Goal: Task Accomplishment & Management: Use online tool/utility

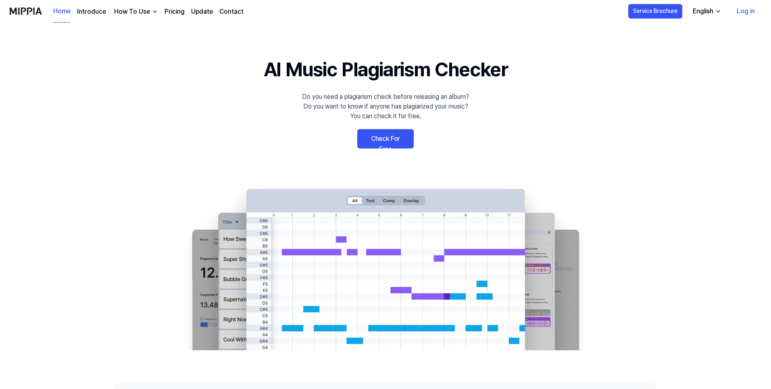
click at [388, 134] on link "Check For Free" at bounding box center [385, 138] width 56 height 19
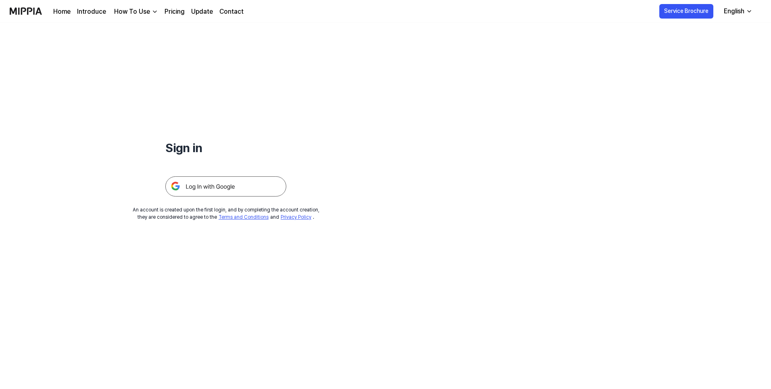
click at [228, 184] on img at bounding box center [225, 186] width 121 height 20
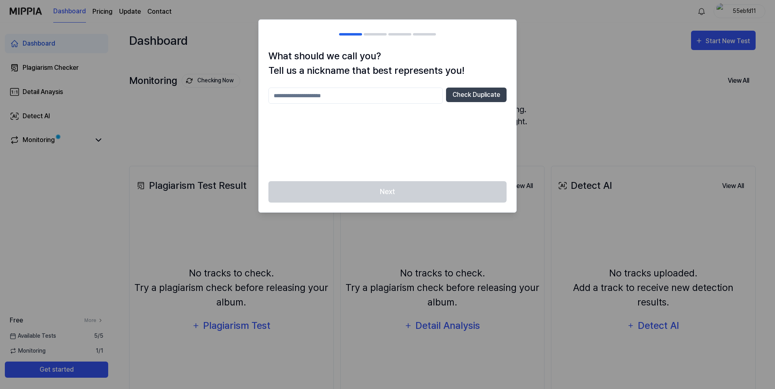
click at [534, 60] on div at bounding box center [387, 194] width 775 height 389
click at [380, 95] on input "text" at bounding box center [355, 96] width 174 height 16
drag, startPoint x: 470, startPoint y: 92, endPoint x: 456, endPoint y: 89, distance: 14.9
click at [472, 91] on button "Check Duplicate" at bounding box center [476, 95] width 61 height 15
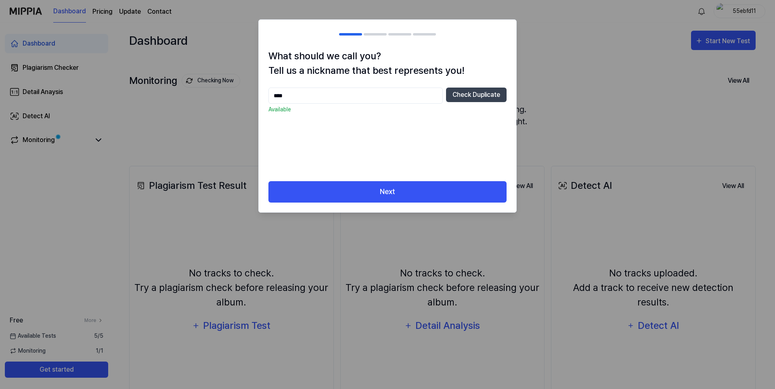
drag, startPoint x: 371, startPoint y: 99, endPoint x: 231, endPoint y: 99, distance: 139.6
click at [231, 99] on body "Dashboard Pricing Update Contact 55ebfd11 Dashboard Plagiarism Checker Detail A…" at bounding box center [385, 194] width 771 height 389
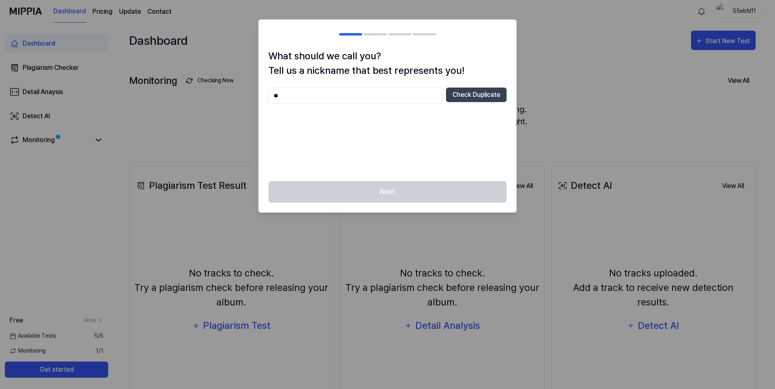
type input "*"
type input "*********"
click at [461, 96] on button "Check Duplicate" at bounding box center [476, 95] width 61 height 15
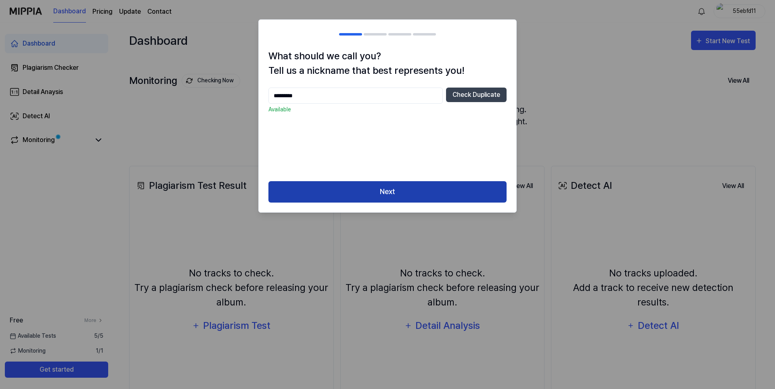
click at [406, 183] on button "Next" at bounding box center [387, 191] width 238 height 21
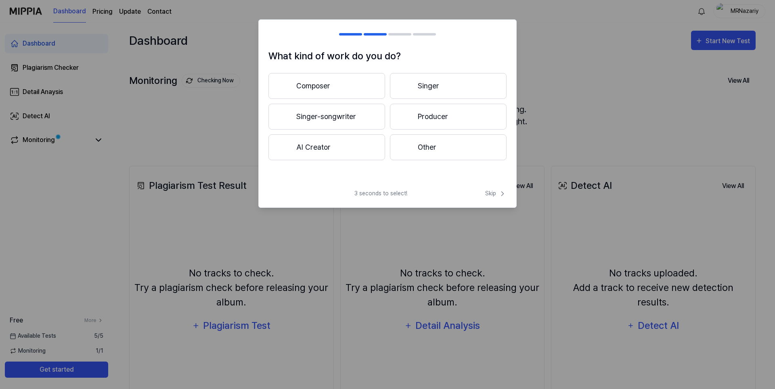
click at [347, 75] on button "Composer" at bounding box center [326, 86] width 117 height 26
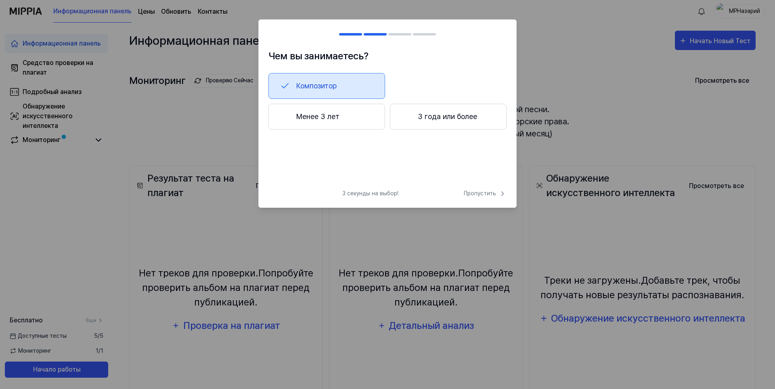
click at [441, 65] on div "Чем вы занимаетесь? Композитор Менее 3 лет 3 года или более" at bounding box center [387, 116] width 257 height 134
click at [346, 116] on button "Менее 3 лет" at bounding box center [326, 117] width 117 height 26
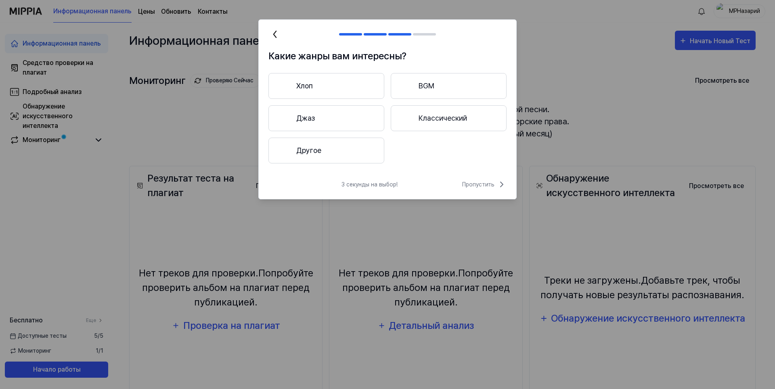
click at [345, 147] on button "Другое" at bounding box center [326, 151] width 116 height 26
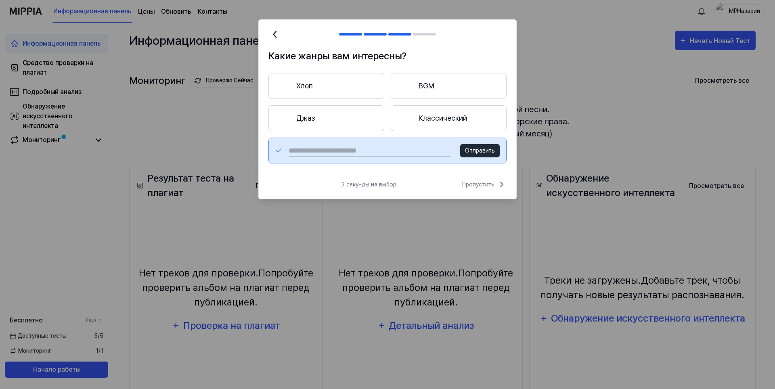
click at [380, 152] on input "text" at bounding box center [369, 150] width 162 height 13
type input "**********"
click at [472, 146] on button "Отправить" at bounding box center [480, 150] width 40 height 13
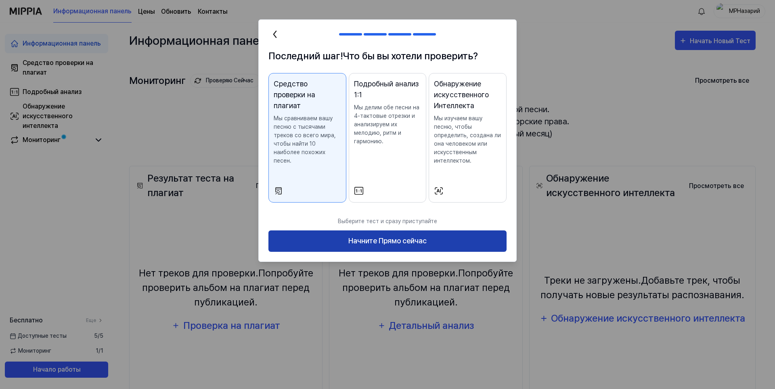
click at [455, 242] on button "Начните Прямо сейчас" at bounding box center [387, 240] width 238 height 21
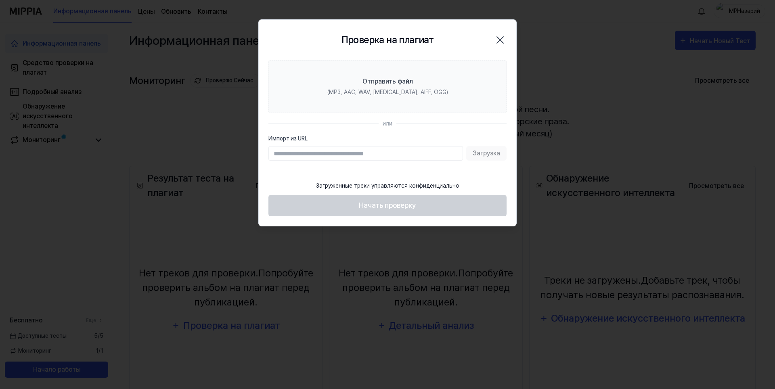
drag, startPoint x: 322, startPoint y: 153, endPoint x: 338, endPoint y: 153, distance: 15.3
click at [325, 155] on input "Импорт из URL" at bounding box center [365, 153] width 194 height 15
click at [500, 42] on icon "button" at bounding box center [499, 39] width 13 height 13
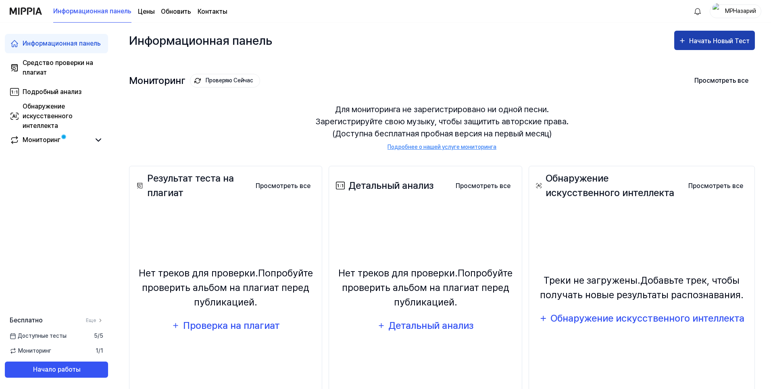
click at [704, 45] on div "Начать Новый Тест" at bounding box center [721, 41] width 62 height 10
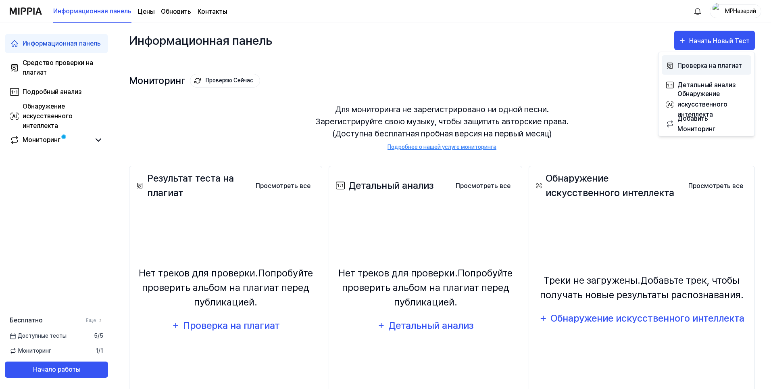
click at [690, 65] on ya-tr-span "Проверка на плагиат" at bounding box center [710, 66] width 65 height 8
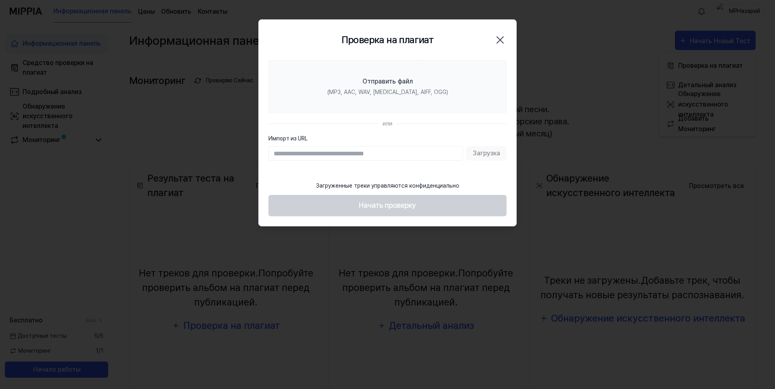
click at [500, 55] on div "Проверка на плагиат Закрыть" at bounding box center [387, 40] width 257 height 40
click at [423, 216] on footer "Загруженные треки управляются конфиденциально Начать проверку" at bounding box center [387, 197] width 238 height 40
click at [500, 36] on icon "button" at bounding box center [499, 39] width 13 height 13
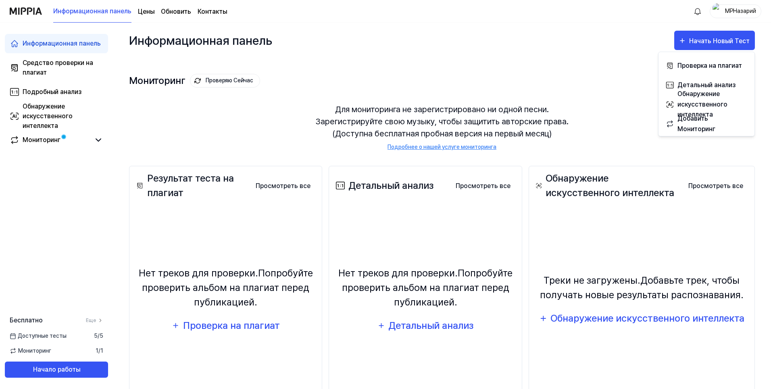
click at [732, 10] on ya-tr-span "МРНазарий" at bounding box center [740, 11] width 31 height 6
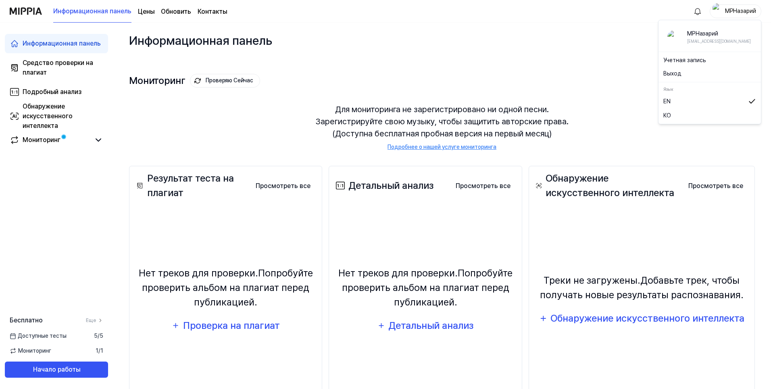
click at [681, 74] on button "Выход" at bounding box center [710, 73] width 93 height 8
